Goal: Information Seeking & Learning: Learn about a topic

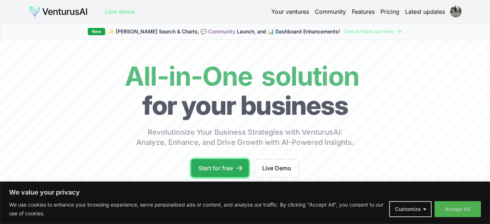
click at [231, 169] on link "Start for free" at bounding box center [220, 168] width 58 height 18
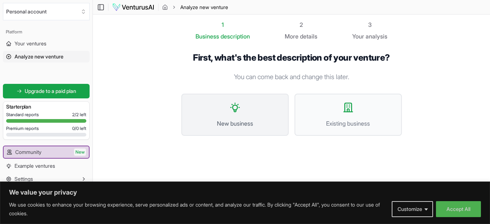
scroll to position [0, 0]
click at [36, 43] on span "Your ventures" at bounding box center [31, 43] width 32 height 7
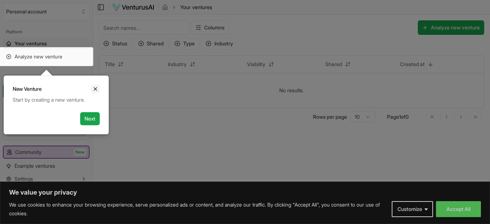
click at [97, 87] on icon "Close" at bounding box center [95, 89] width 6 height 6
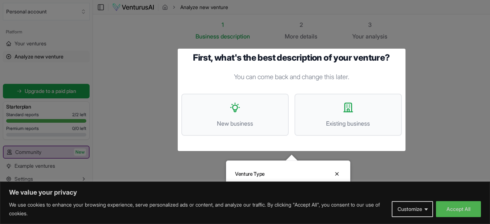
click at [430, 76] on div at bounding box center [245, 112] width 490 height 224
click at [341, 170] on button "Close" at bounding box center [337, 173] width 9 height 9
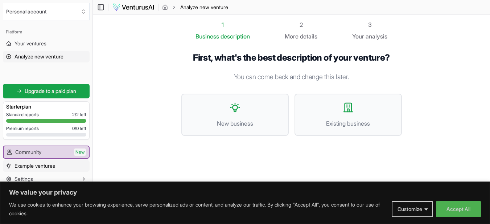
click at [30, 166] on span "Example ventures" at bounding box center [35, 165] width 41 height 7
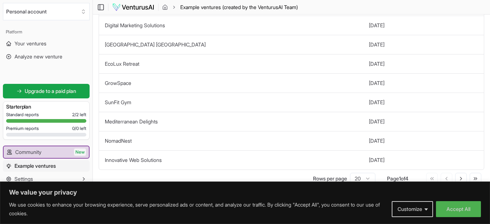
scroll to position [276, 0]
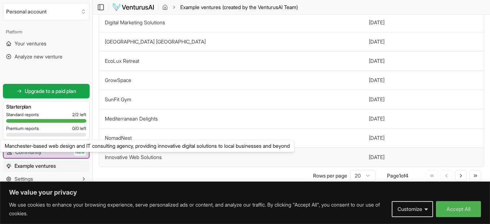
click at [162, 156] on link "Innovative Web Solutions" at bounding box center [133, 157] width 57 height 6
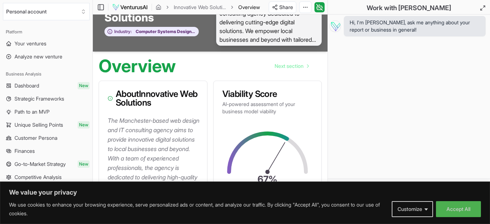
scroll to position [28, 0]
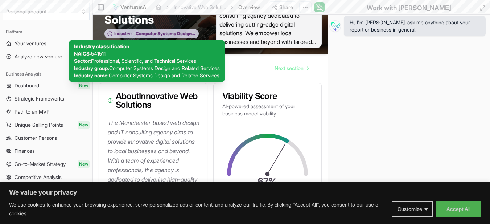
click at [163, 32] on span "Computer Systems Design and Related Services" at bounding box center [163, 34] width 63 height 6
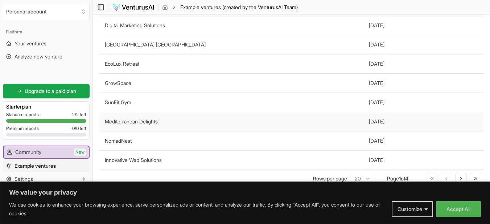
scroll to position [276, 0]
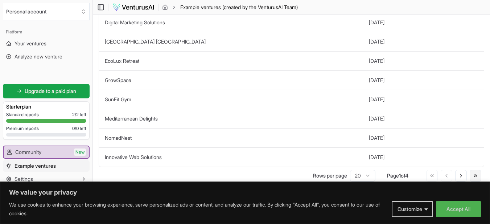
click at [474, 175] on icon at bounding box center [476, 176] width 6 height 6
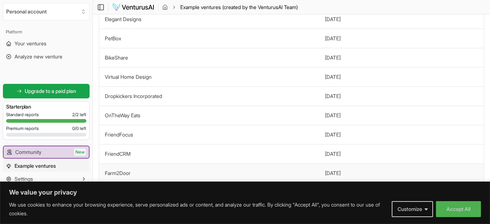
scroll to position [123, 0]
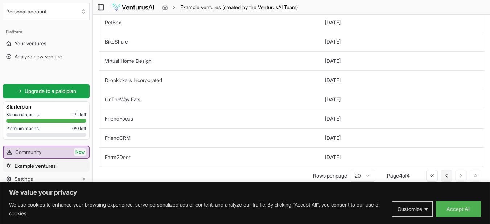
click at [446, 174] on icon at bounding box center [447, 176] width 6 height 6
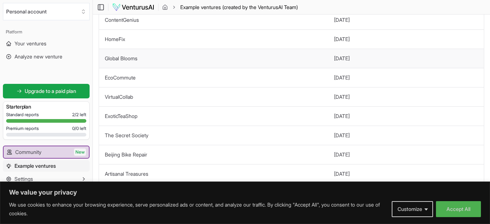
scroll to position [70, 0]
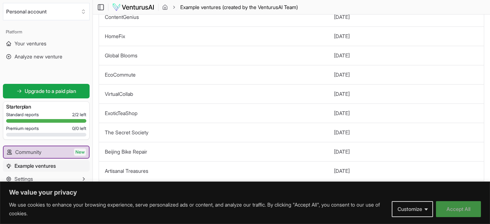
click at [454, 207] on button "Accept All" at bounding box center [458, 209] width 45 height 16
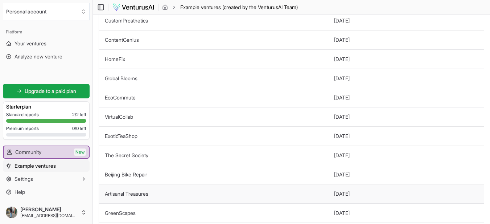
scroll to position [276, 0]
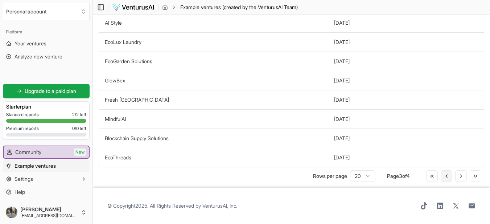
click at [446, 180] on button "Go to previous page" at bounding box center [447, 176] width 12 height 12
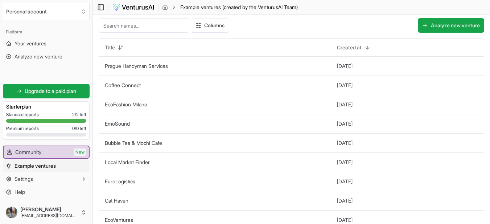
scroll to position [0, 0]
